Goal: Register for event/course: Register for event/course

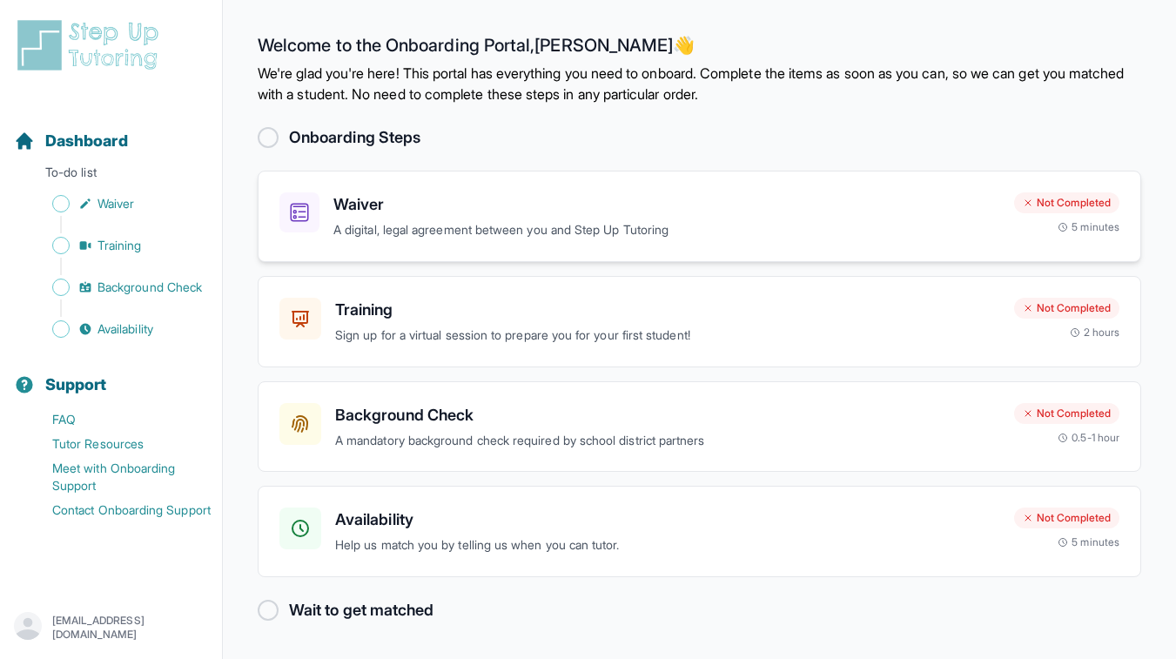
click at [688, 231] on p "A digital, legal agreement between you and Step Up Tutoring" at bounding box center [666, 230] width 667 height 20
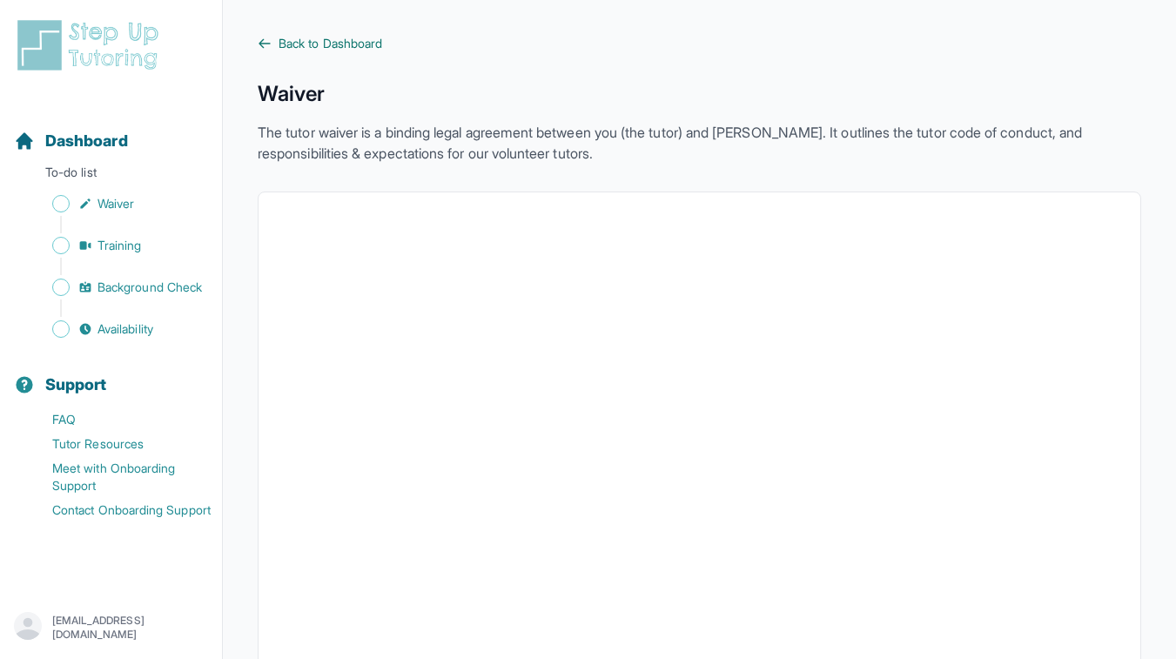
click at [291, 46] on span "Back to Dashboard" at bounding box center [331, 43] width 104 height 17
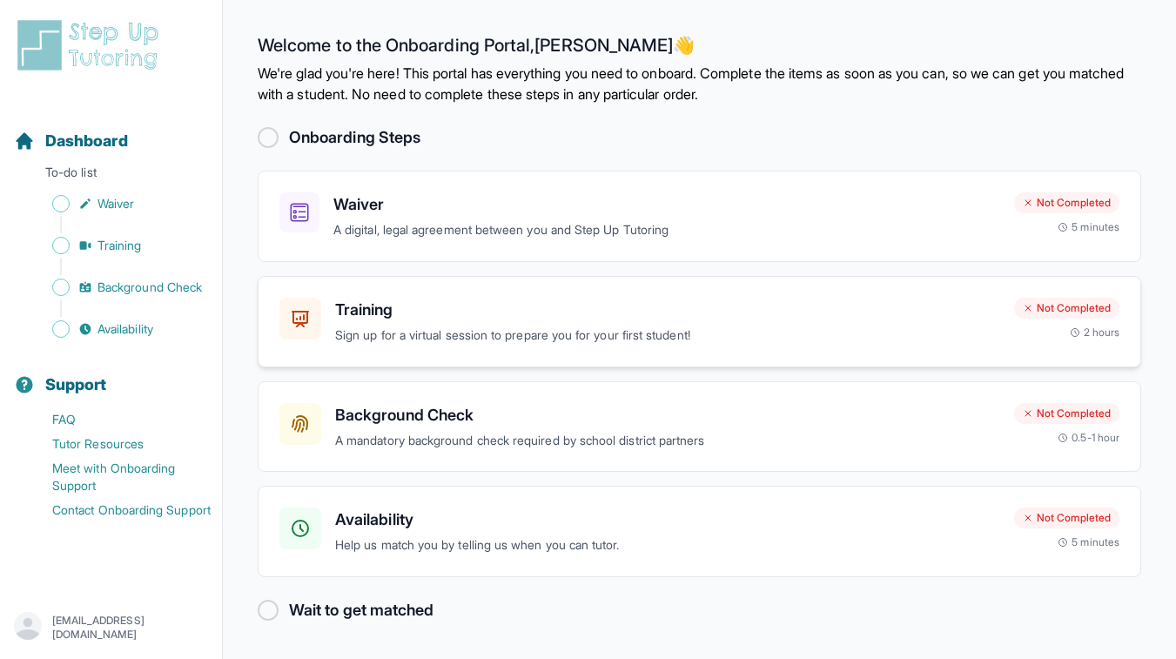
click at [783, 322] on div "Training Sign up for a virtual session to prepare you for your first student!" at bounding box center [667, 322] width 665 height 48
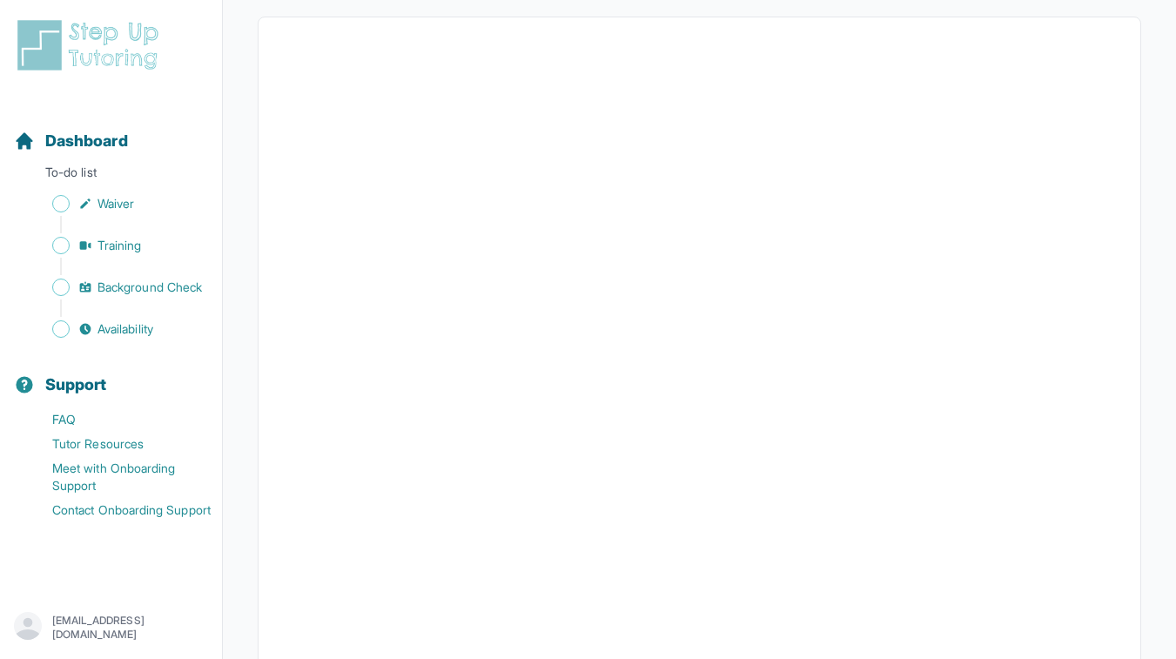
scroll to position [328, 0]
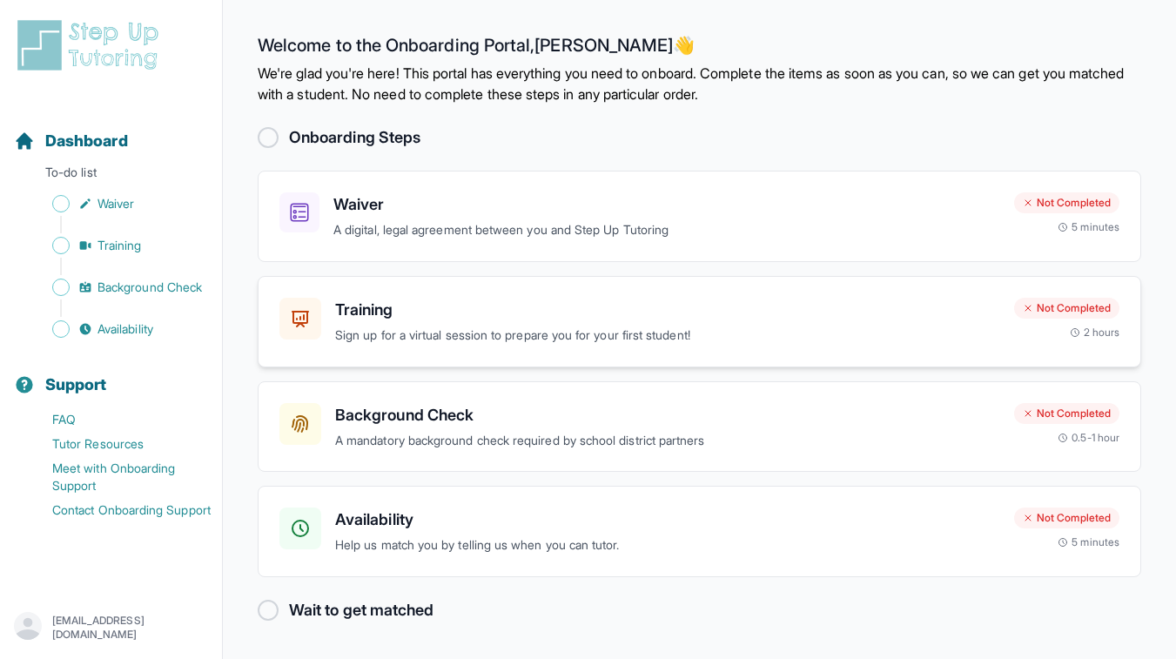
click at [458, 333] on p "Sign up for a virtual session to prepare you for your first student!" at bounding box center [667, 336] width 665 height 20
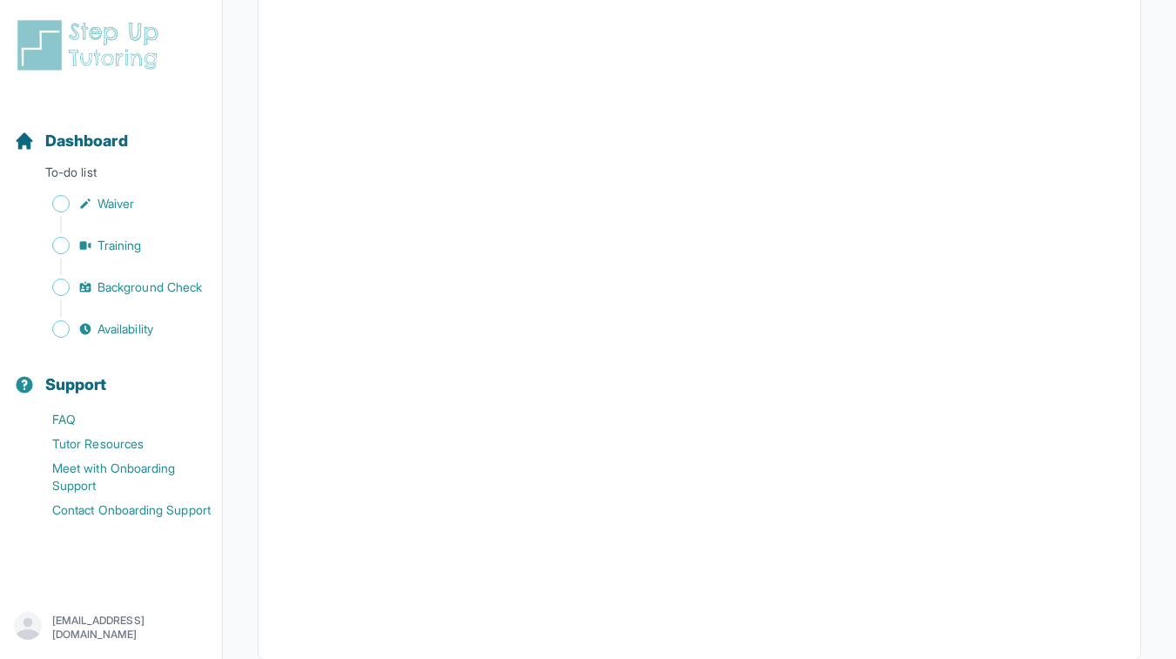
scroll to position [353, 0]
click at [102, 212] on span "Waiver" at bounding box center [116, 203] width 37 height 17
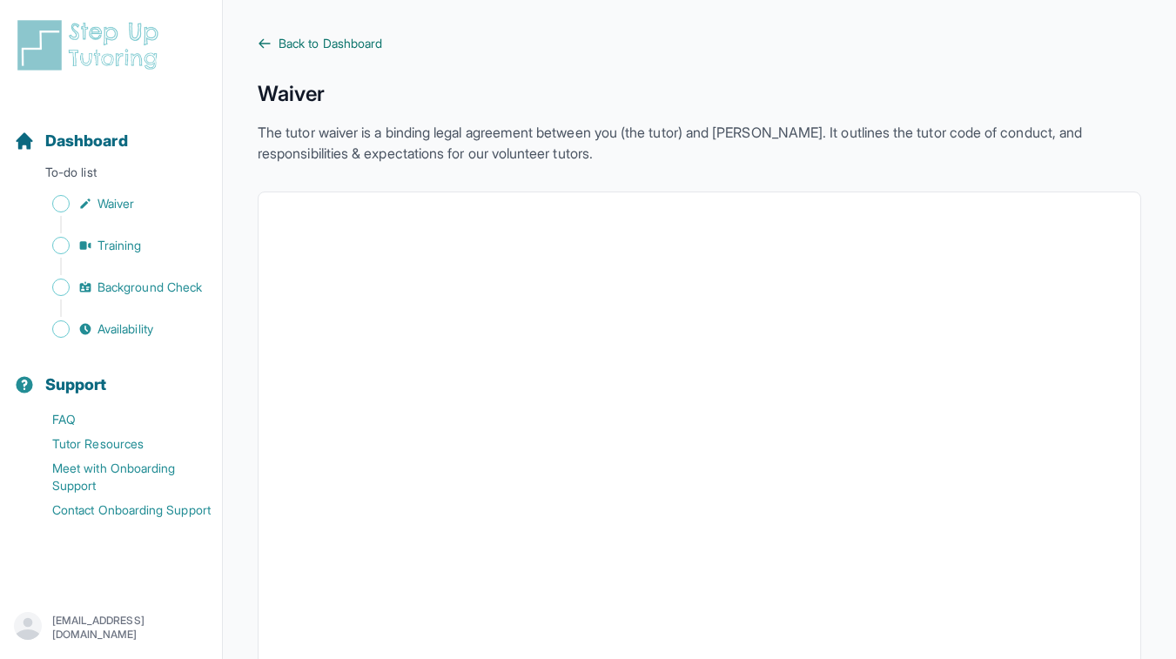
click at [276, 44] on link "Back to Dashboard" at bounding box center [700, 43] width 884 height 17
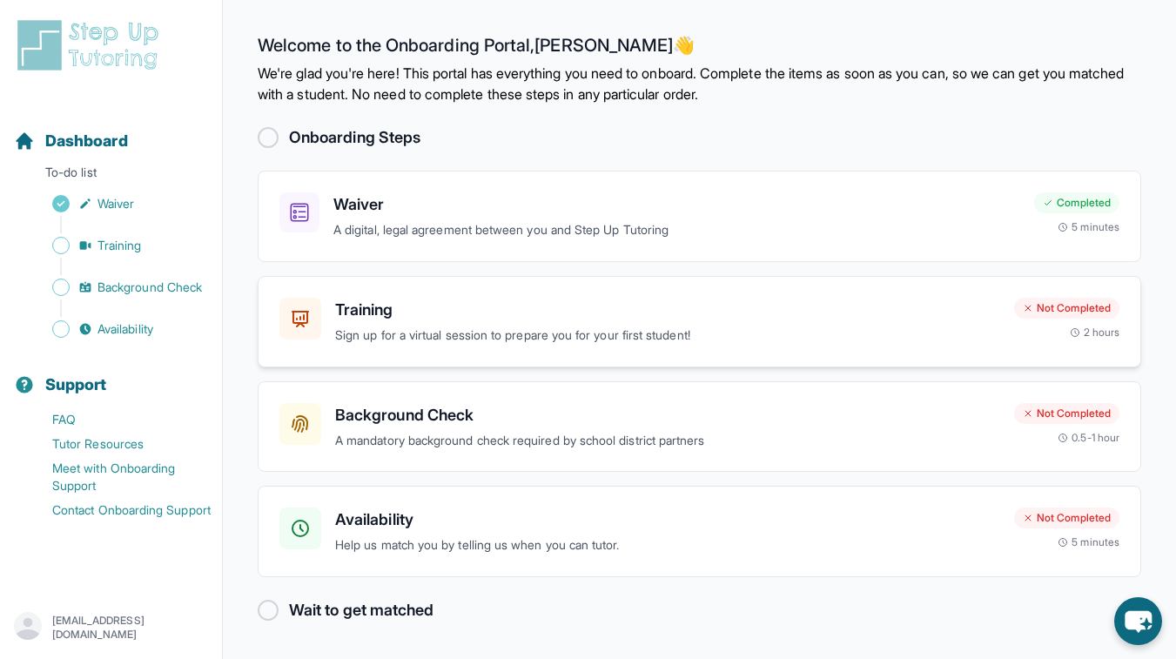
click at [840, 341] on p "Sign up for a virtual session to prepare you for your first student!" at bounding box center [667, 336] width 665 height 20
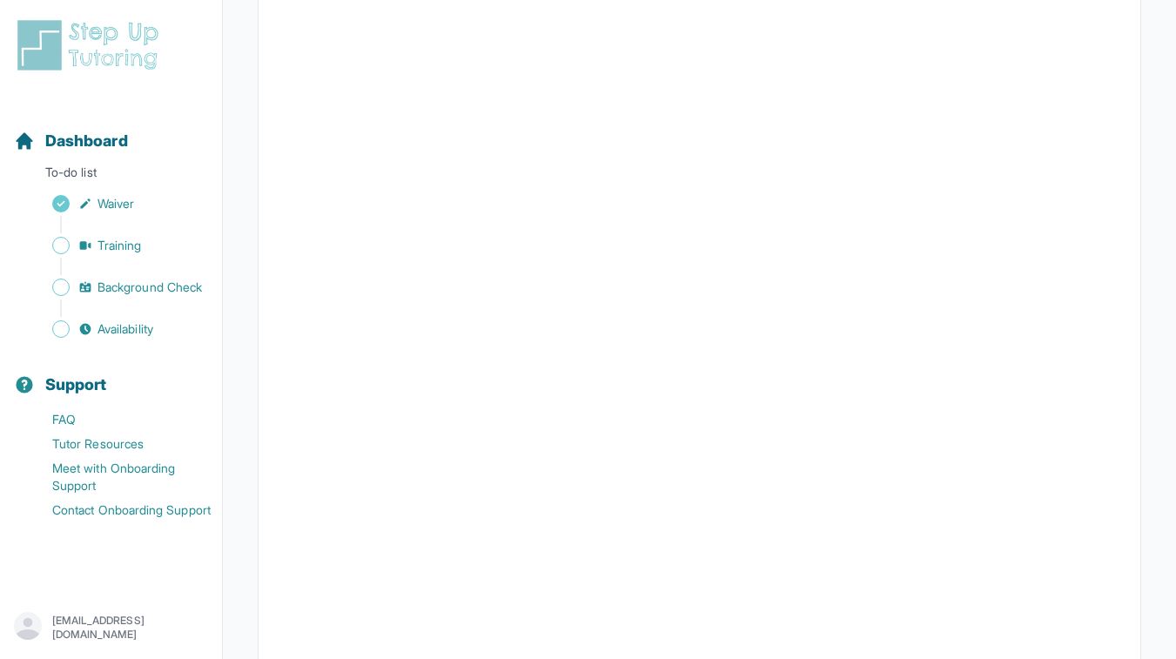
scroll to position [240, 0]
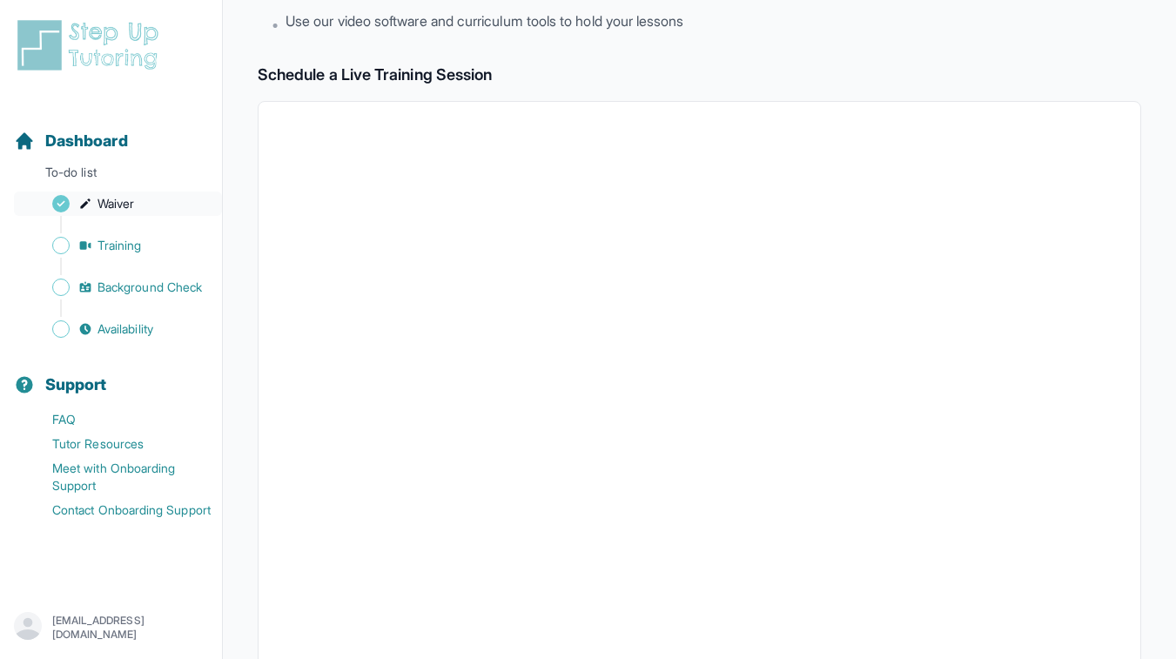
click at [121, 204] on span "Waiver" at bounding box center [116, 203] width 37 height 17
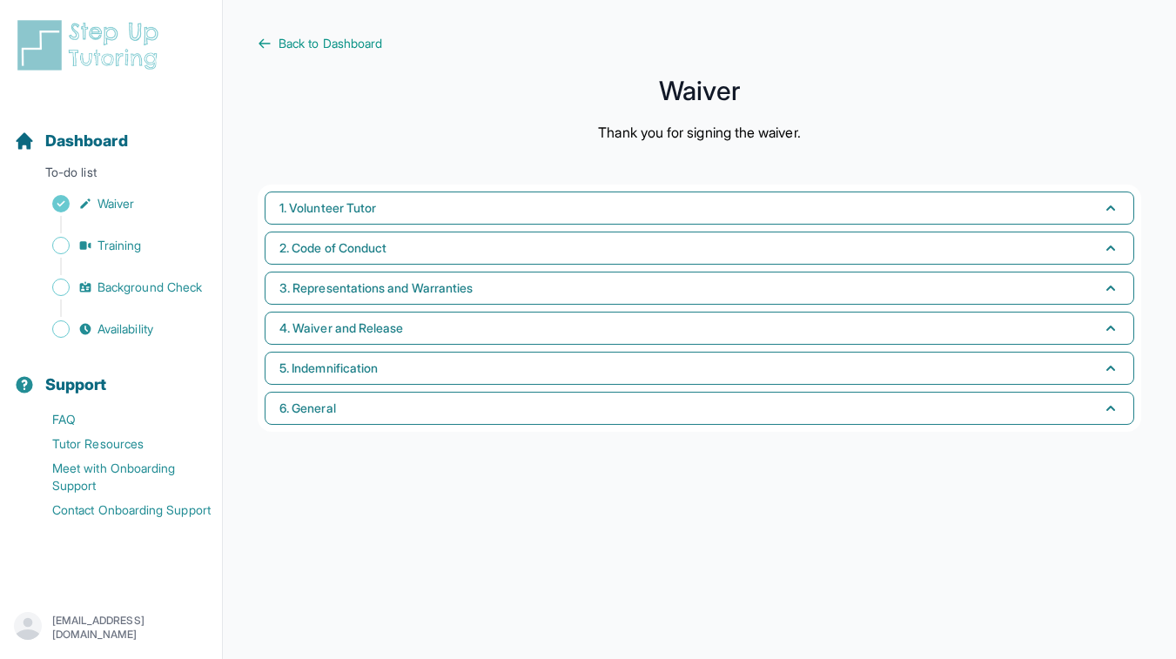
click at [329, 28] on main "Back to Dashboard Waiver Thank you for signing the waiver. 1. Volunteer Tutor 2…" at bounding box center [699, 329] width 953 height 659
click at [328, 34] on main "Back to Dashboard Waiver Thank you for signing the waiver. 1. Volunteer Tutor 2…" at bounding box center [699, 329] width 953 height 659
click at [328, 49] on span "Back to Dashboard" at bounding box center [331, 43] width 104 height 17
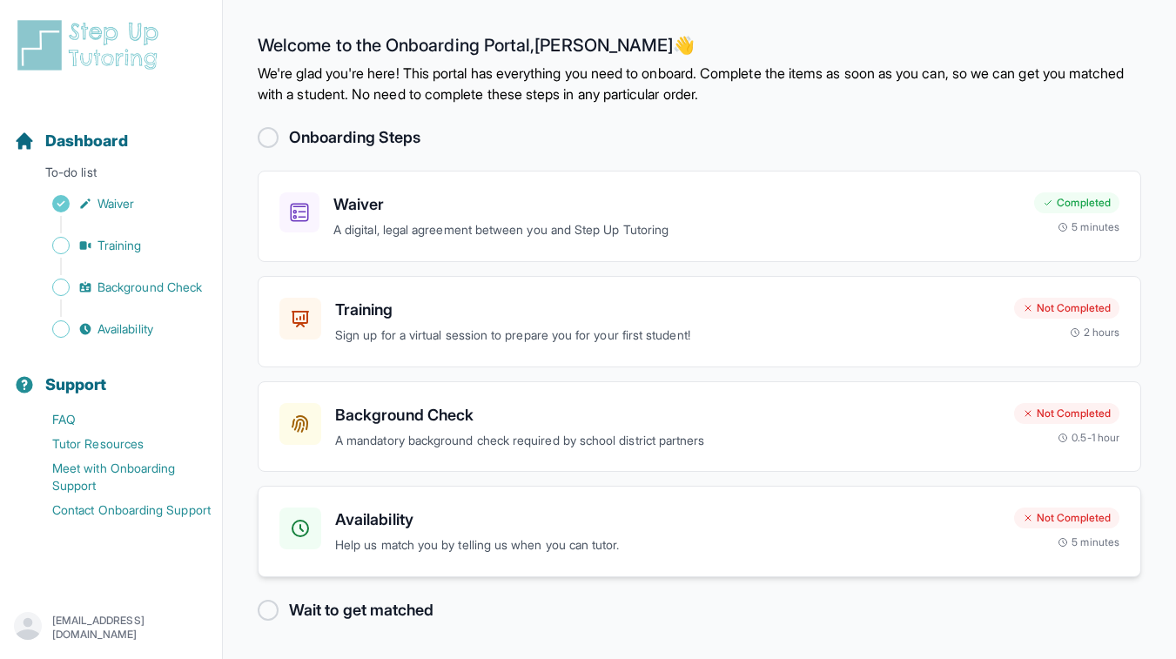
click at [452, 536] on p "Help us match you by telling us when you can tutor." at bounding box center [667, 546] width 665 height 20
